Goal: Information Seeking & Learning: Learn about a topic

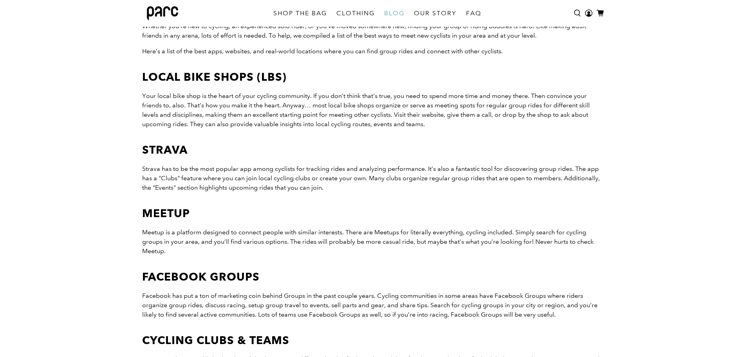
scroll to position [465, 0]
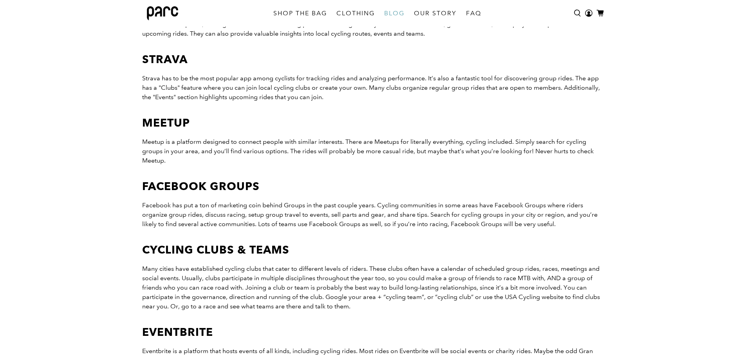
click at [163, 123] on b "Meetup" at bounding box center [166, 122] width 48 height 13
